Goal: Information Seeking & Learning: Understand process/instructions

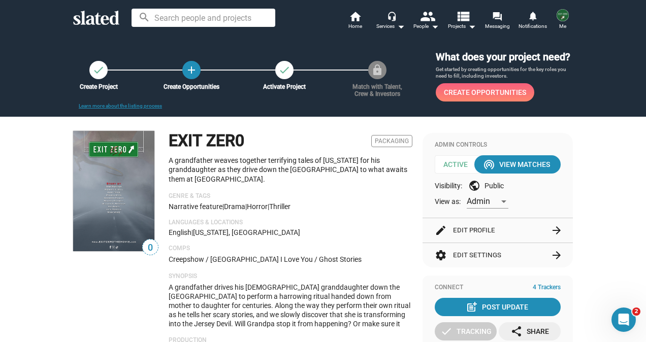
click at [490, 91] on span "Create Opportunities" at bounding box center [485, 92] width 82 height 18
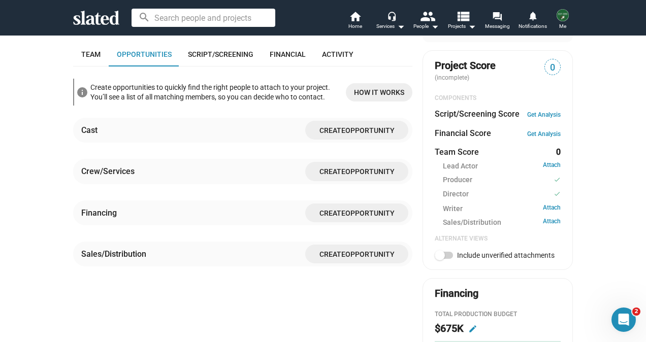
scroll to position [335, 0]
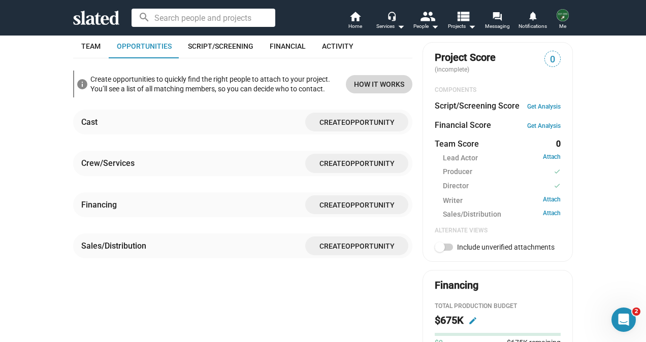
click at [364, 93] on span "How it works" at bounding box center [379, 84] width 50 height 18
